Goal: Information Seeking & Learning: Find specific page/section

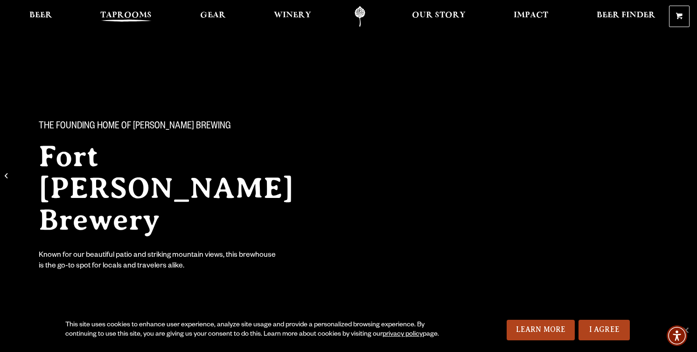
click at [134, 16] on span "Taprooms" at bounding box center [125, 15] width 51 height 7
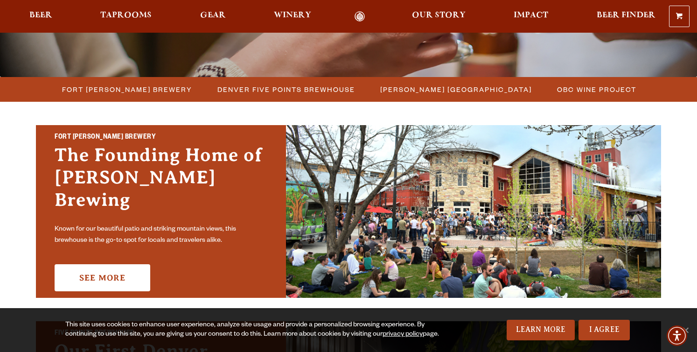
scroll to position [225, 0]
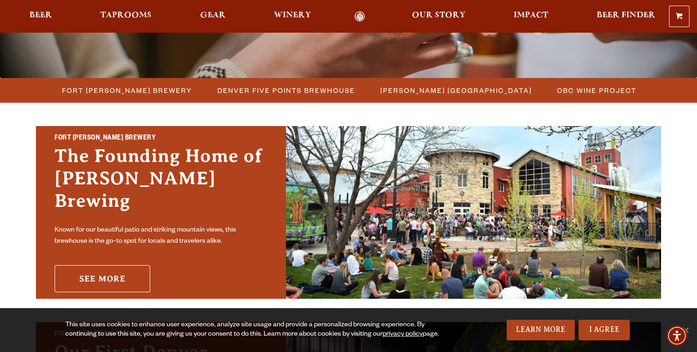
click at [104, 275] on link "See More" at bounding box center [103, 278] width 96 height 27
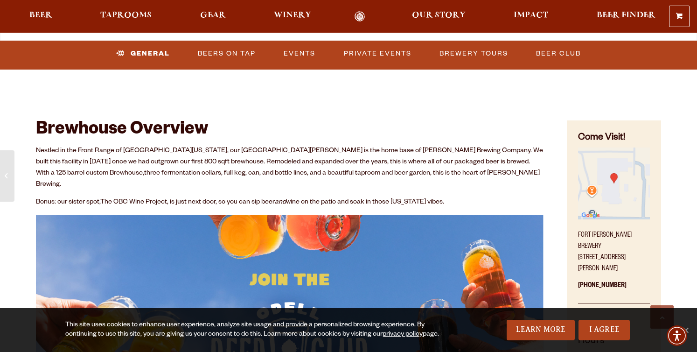
scroll to position [357, 0]
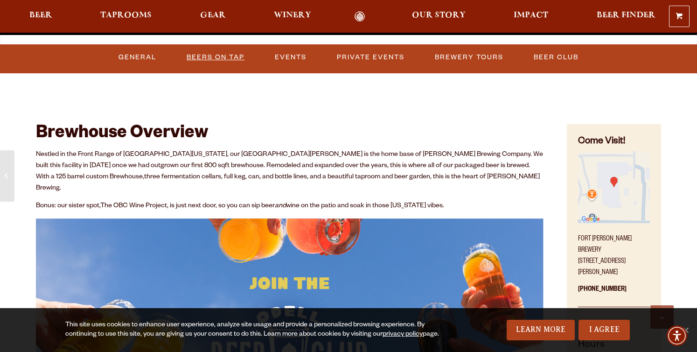
click at [221, 59] on link "Beers on Tap" at bounding box center [215, 57] width 65 height 21
click at [202, 54] on link "Beers on Tap" at bounding box center [219, 57] width 82 height 21
click at [231, 54] on link "Beers on Tap" at bounding box center [219, 57] width 82 height 21
click at [232, 54] on link "Beers on Tap" at bounding box center [219, 57] width 82 height 21
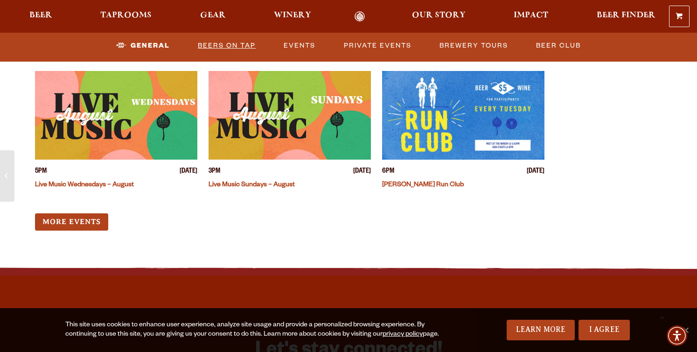
scroll to position [2330, 0]
